Goal: Entertainment & Leisure: Consume media (video, audio)

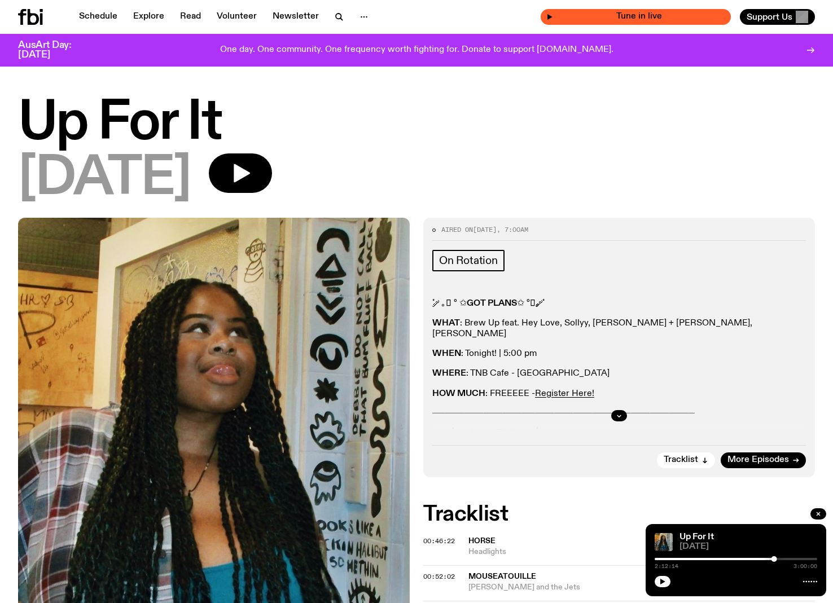
scroll to position [422, 0]
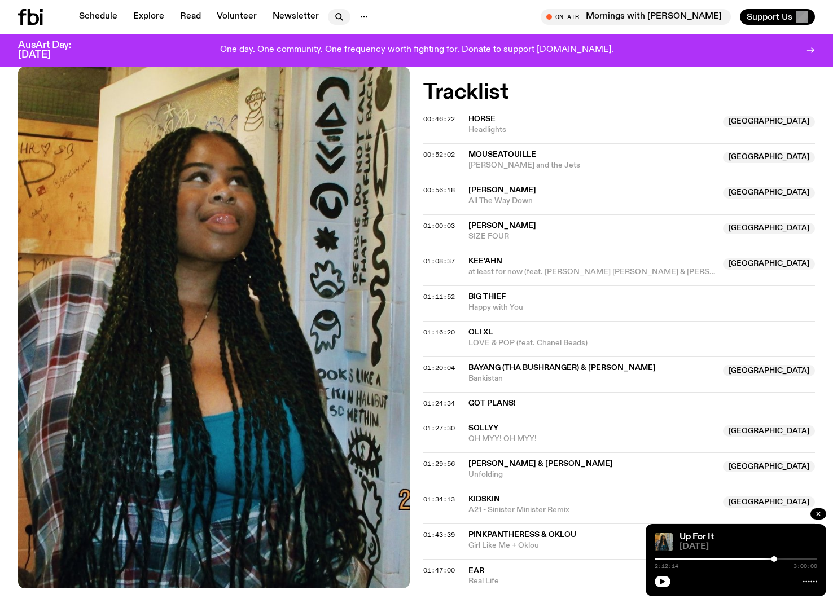
click at [334, 17] on icon "button" at bounding box center [339, 17] width 14 height 14
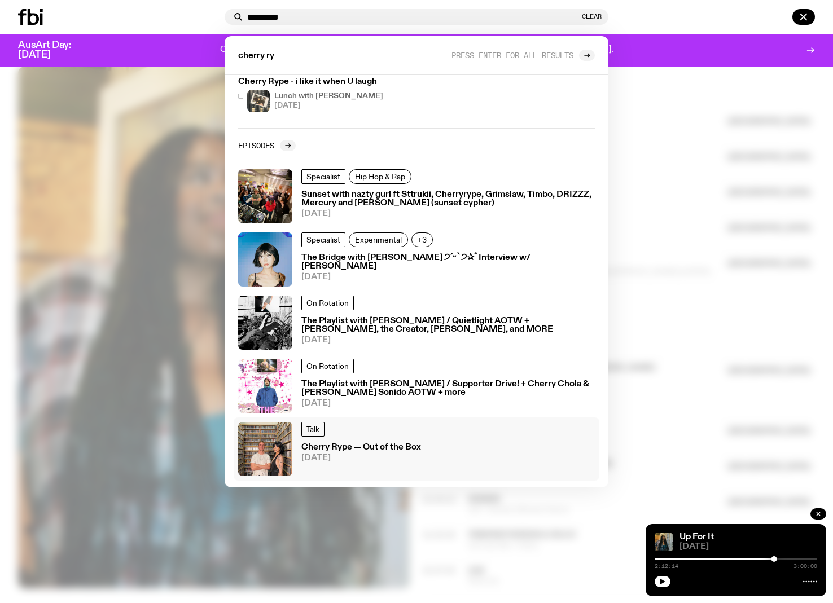
scroll to position [213, 0]
type input "*********"
click at [418, 436] on div "Talk Cherry Rype — Out of the Box [DATE]" at bounding box center [361, 448] width 120 height 54
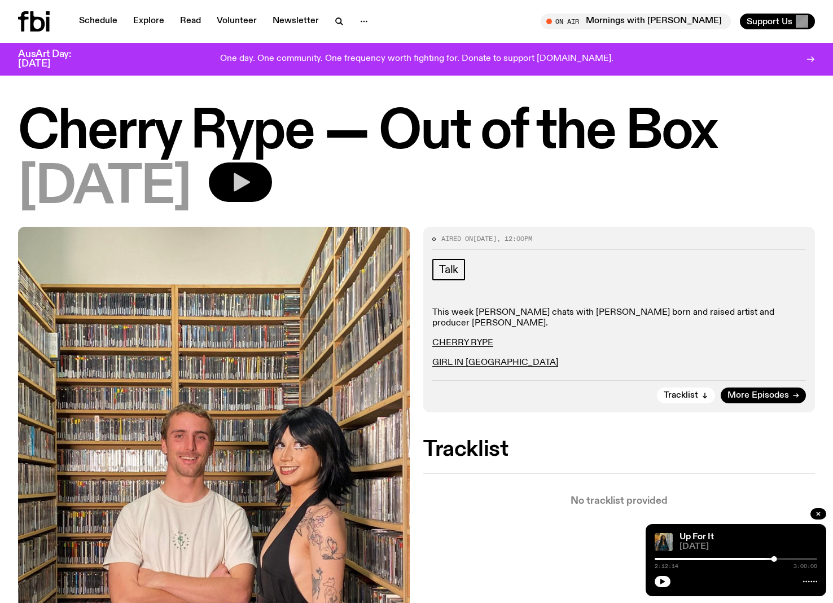
click at [269, 169] on button "button" at bounding box center [240, 183] width 63 height 40
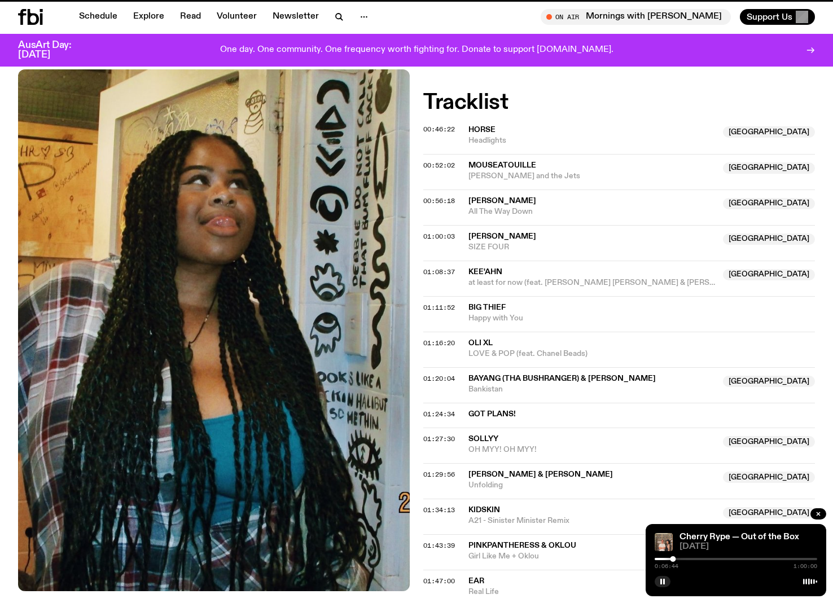
scroll to position [413, 0]
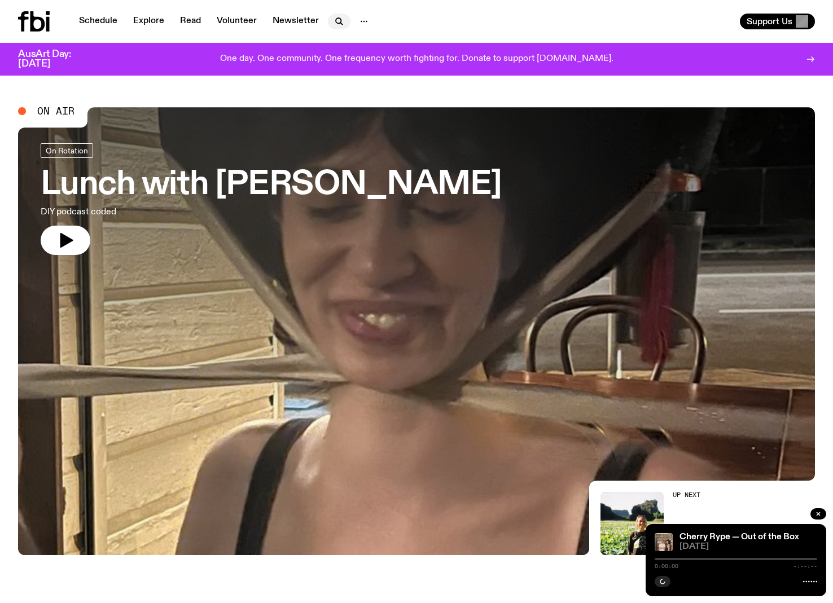
click at [338, 19] on icon "button" at bounding box center [339, 22] width 14 height 14
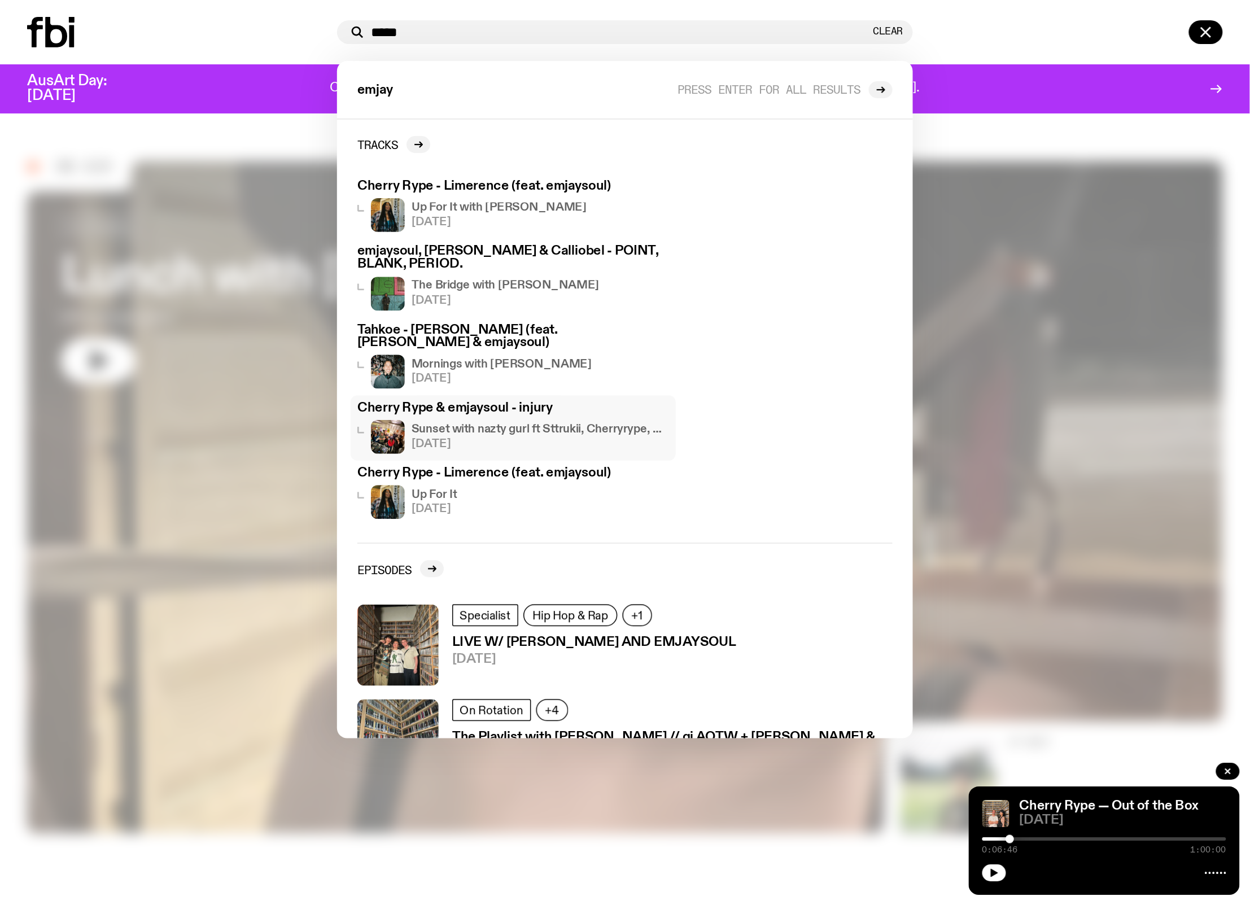
scroll to position [36, 0]
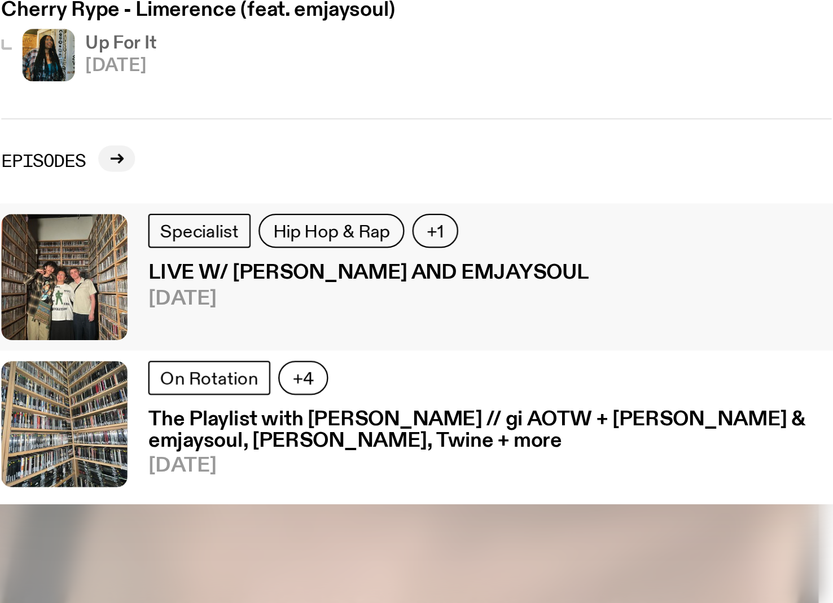
type input "*****"
click at [410, 389] on h3 "LIVE W/ TAHKOE AND EMJAYSOUL" at bounding box center [395, 393] width 189 height 8
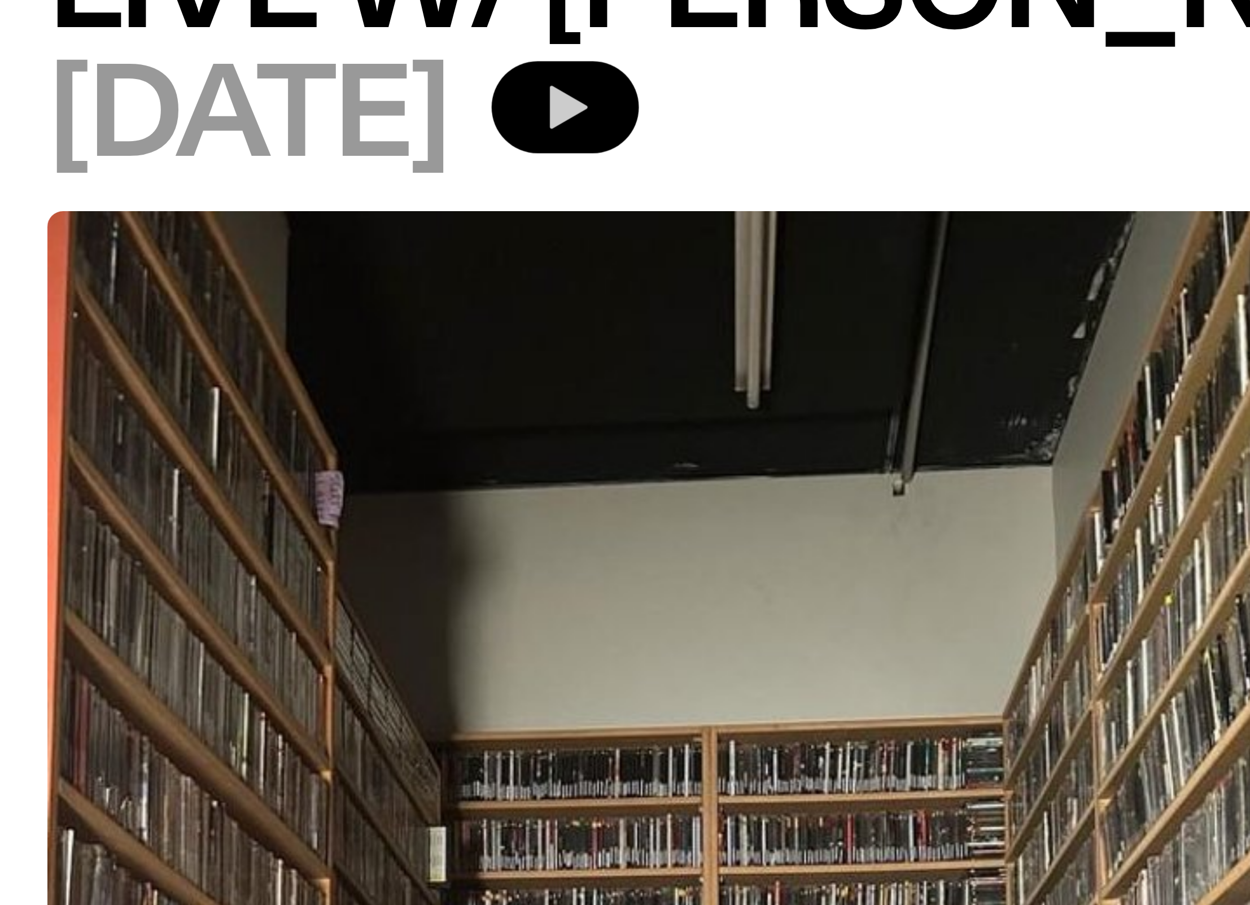
click at [252, 189] on icon "button" at bounding box center [244, 182] width 16 height 19
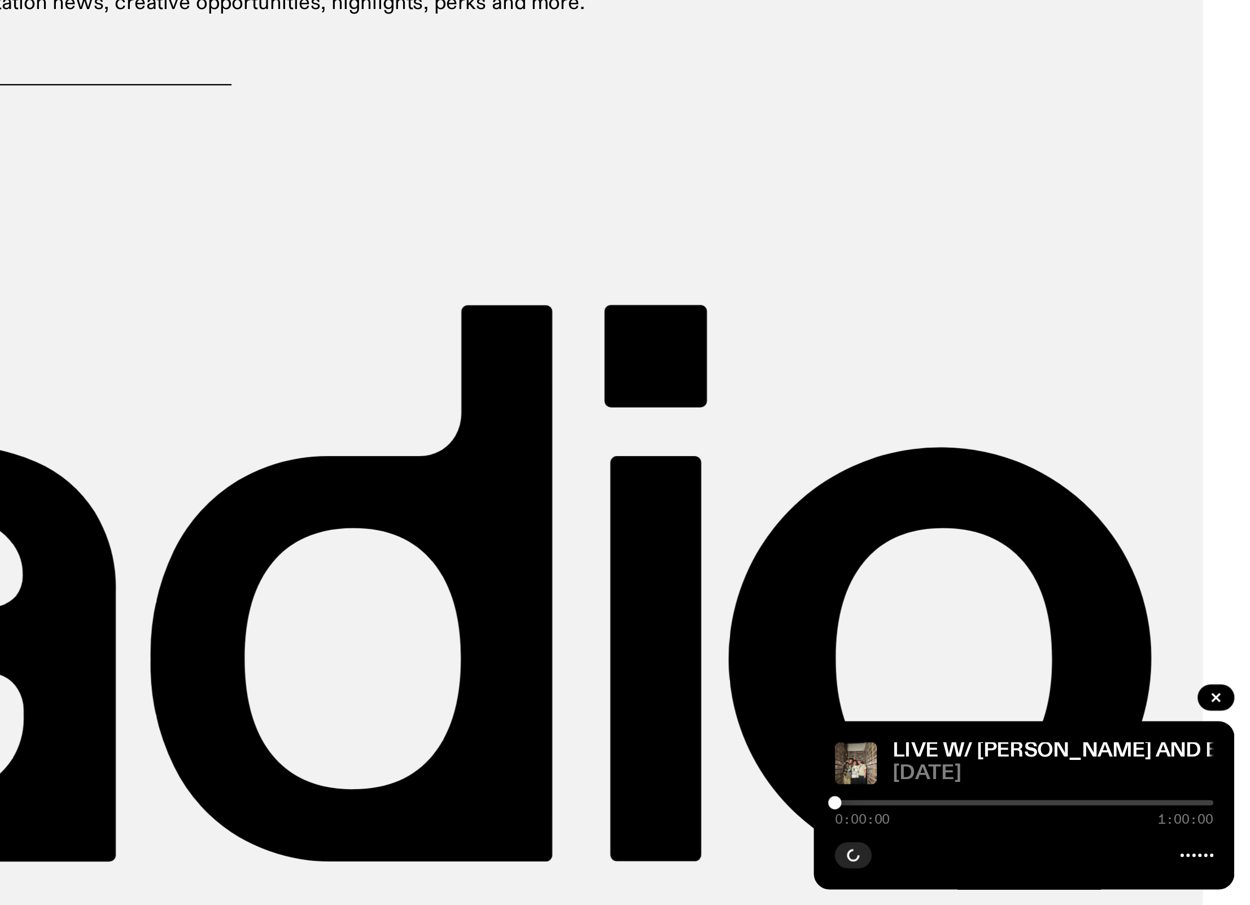
scroll to position [648, 0]
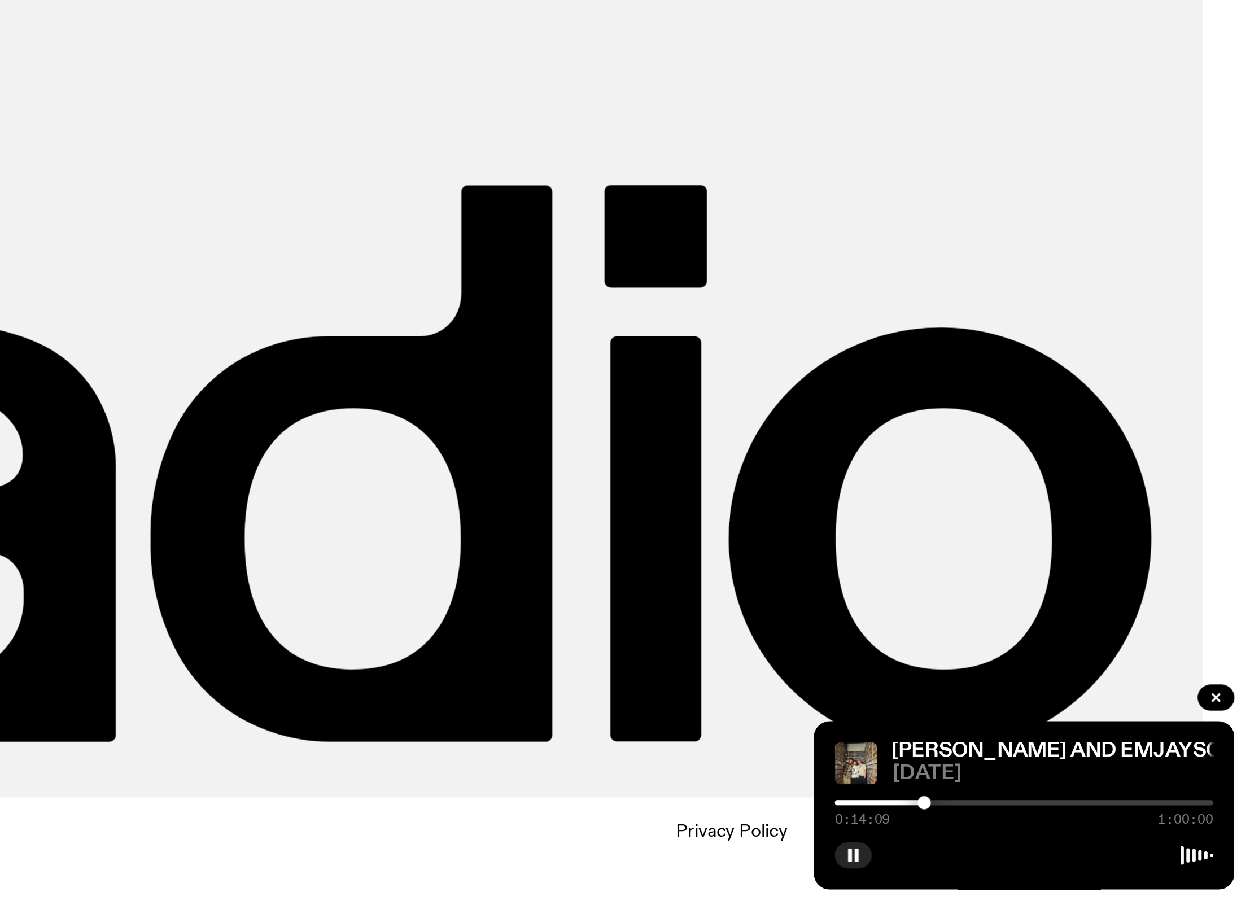
drag, startPoint x: 1069, startPoint y: 861, endPoint x: 1110, endPoint y: 860, distance: 40.7
click at [833, 603] on div at bounding box center [1110, 861] width 6 height 6
